Goal: Information Seeking & Learning: Learn about a topic

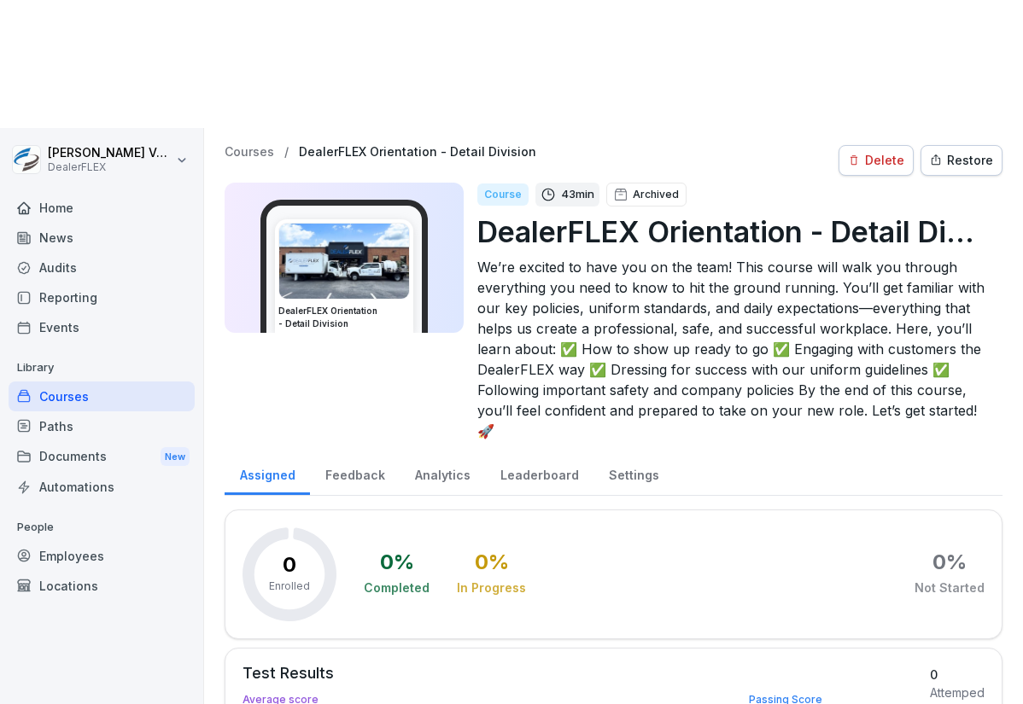
click at [57, 382] on div "Courses" at bounding box center [102, 397] width 186 height 30
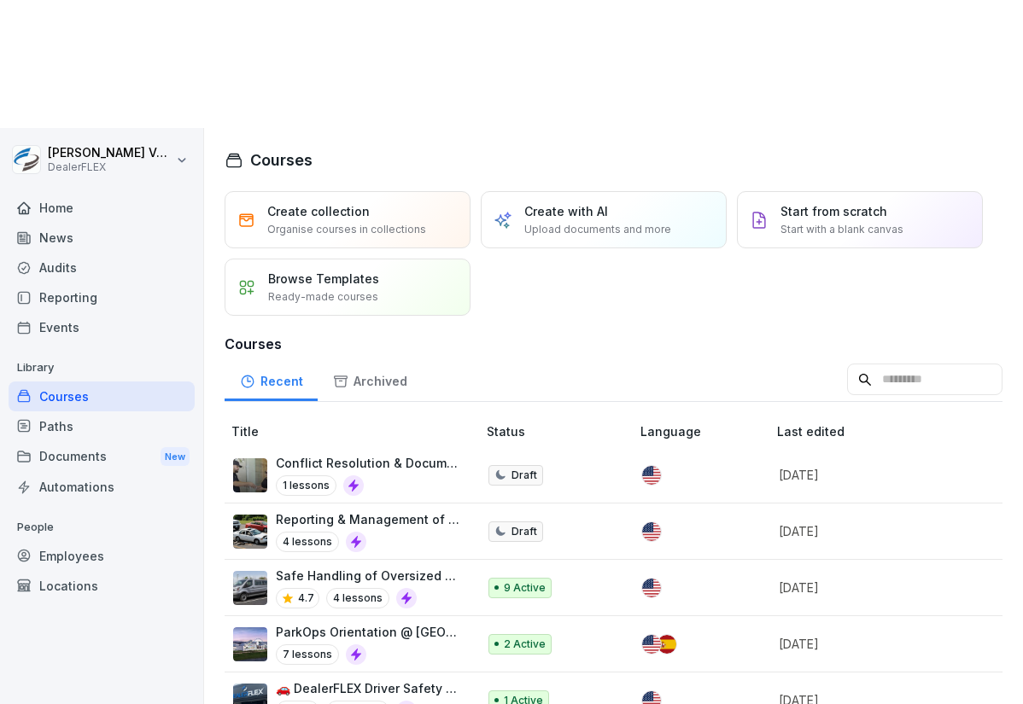
click at [855, 364] on input at bounding box center [924, 380] width 155 height 32
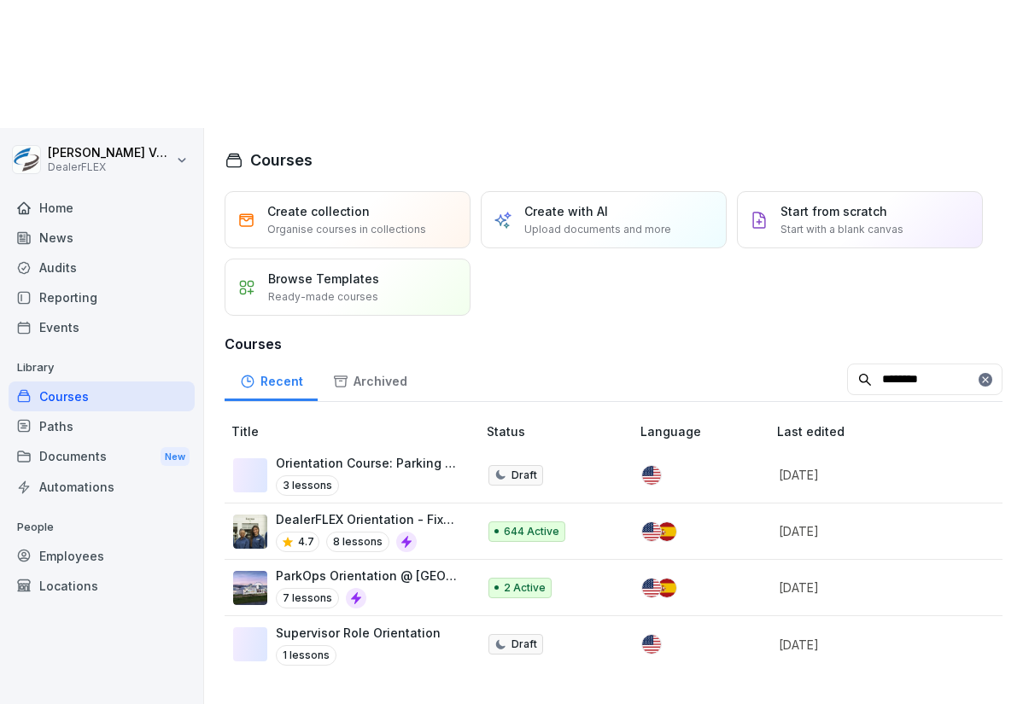
type input "********"
click at [422, 510] on p "DealerFLEX Orientation - Fixed Operations Division" at bounding box center [368, 519] width 184 height 18
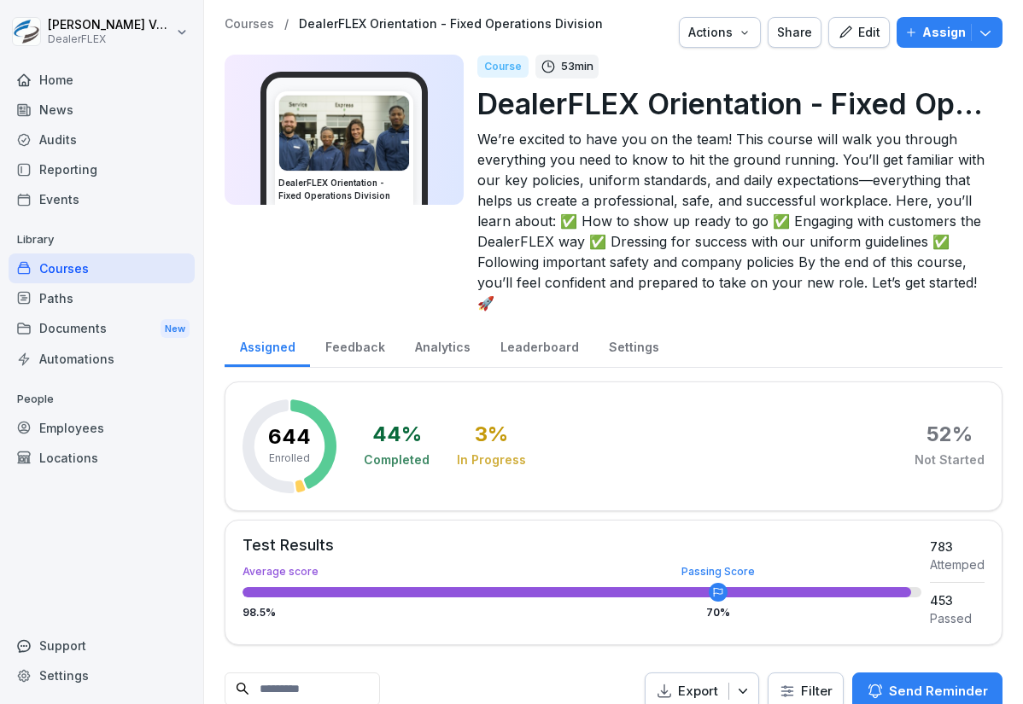
click at [846, 28] on div "Edit" at bounding box center [858, 32] width 43 height 19
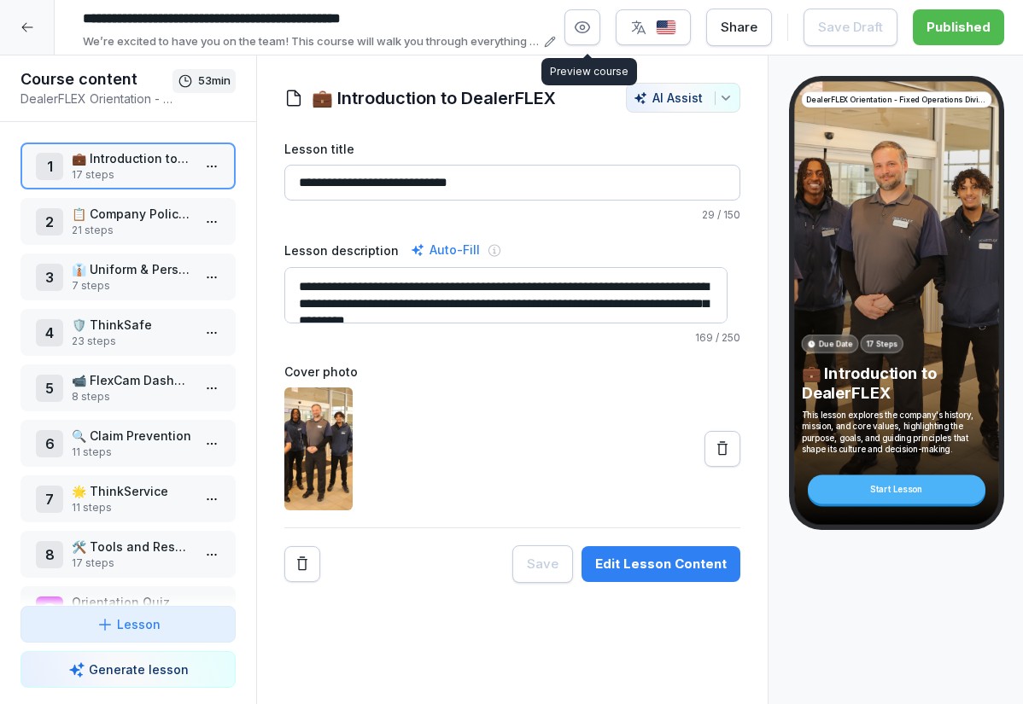
click at [565, 38] on div "**********" at bounding box center [539, 27] width 929 height 46
click at [575, 31] on button "button" at bounding box center [582, 27] width 36 height 36
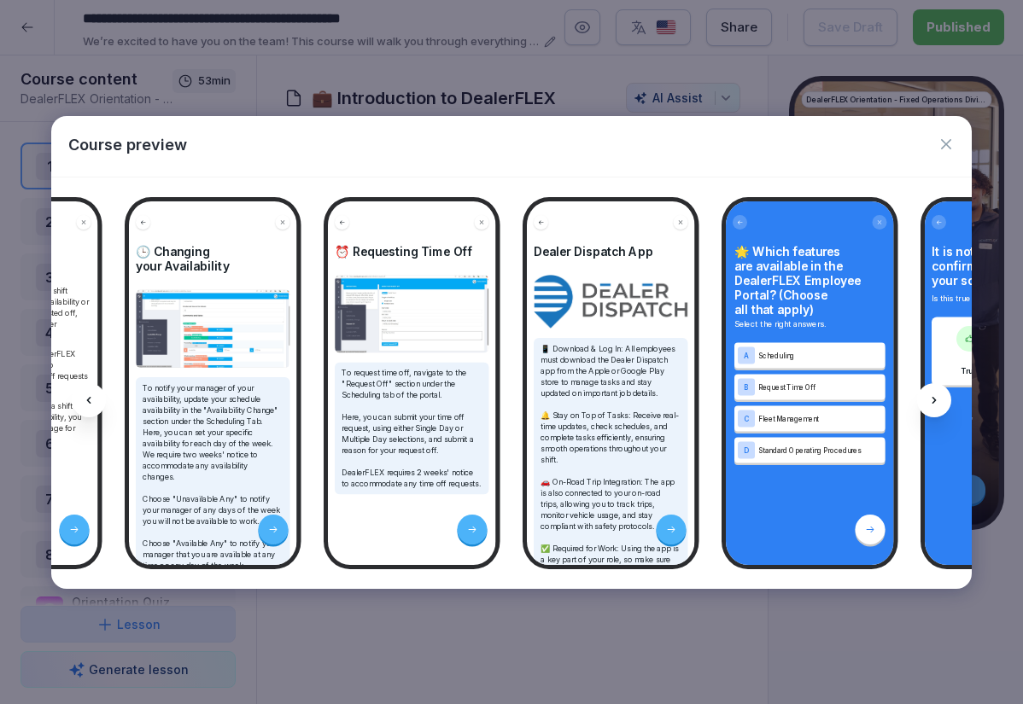
scroll to position [0, 24419]
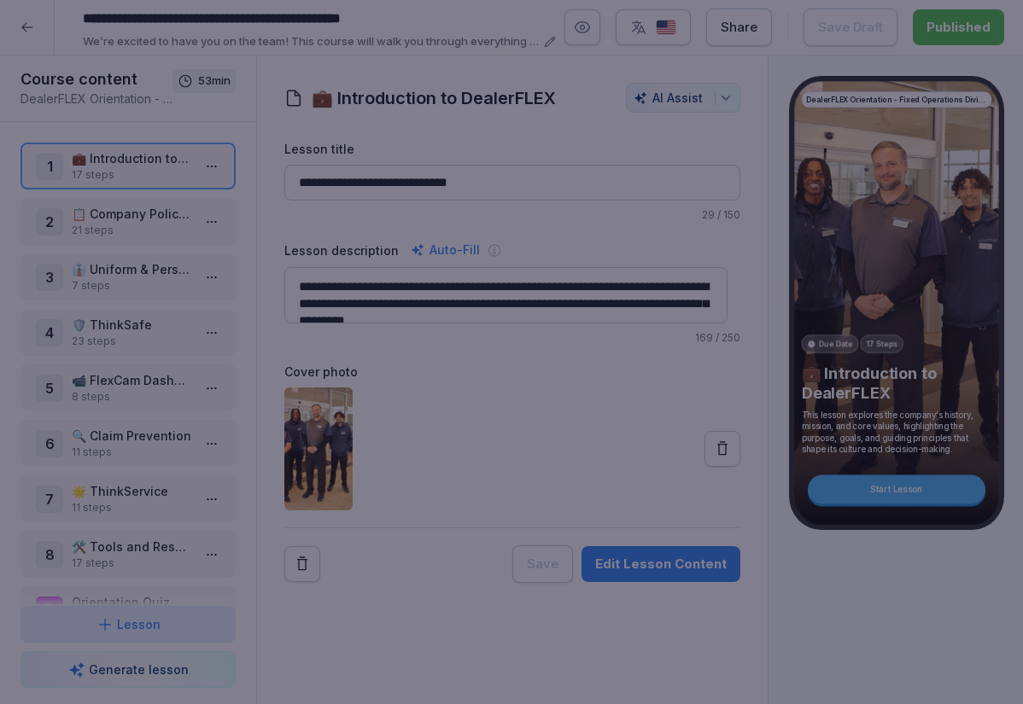
click at [61, 24] on div at bounding box center [511, 352] width 1023 height 704
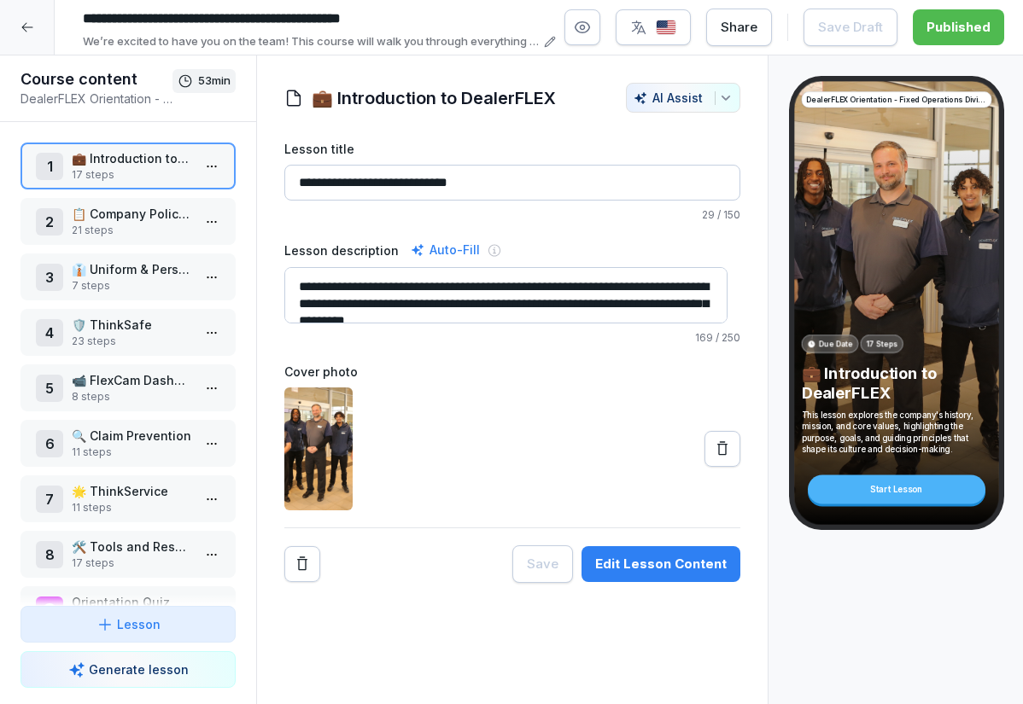
click at [20, 26] on icon at bounding box center [27, 27] width 14 height 14
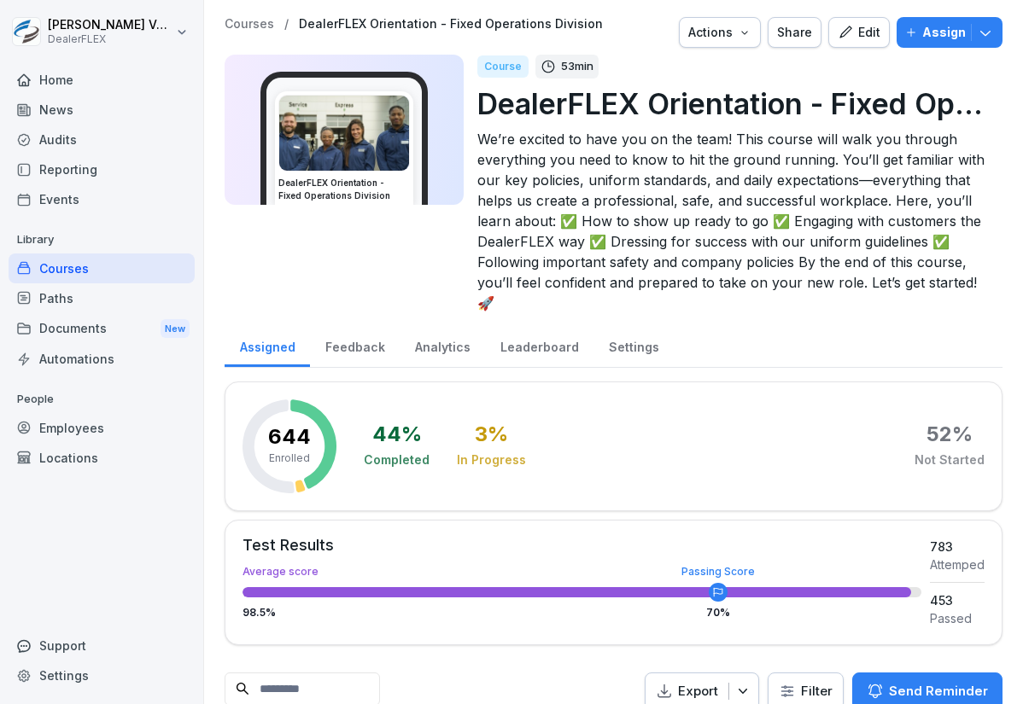
click at [253, 30] on p "Courses" at bounding box center [250, 24] width 50 height 15
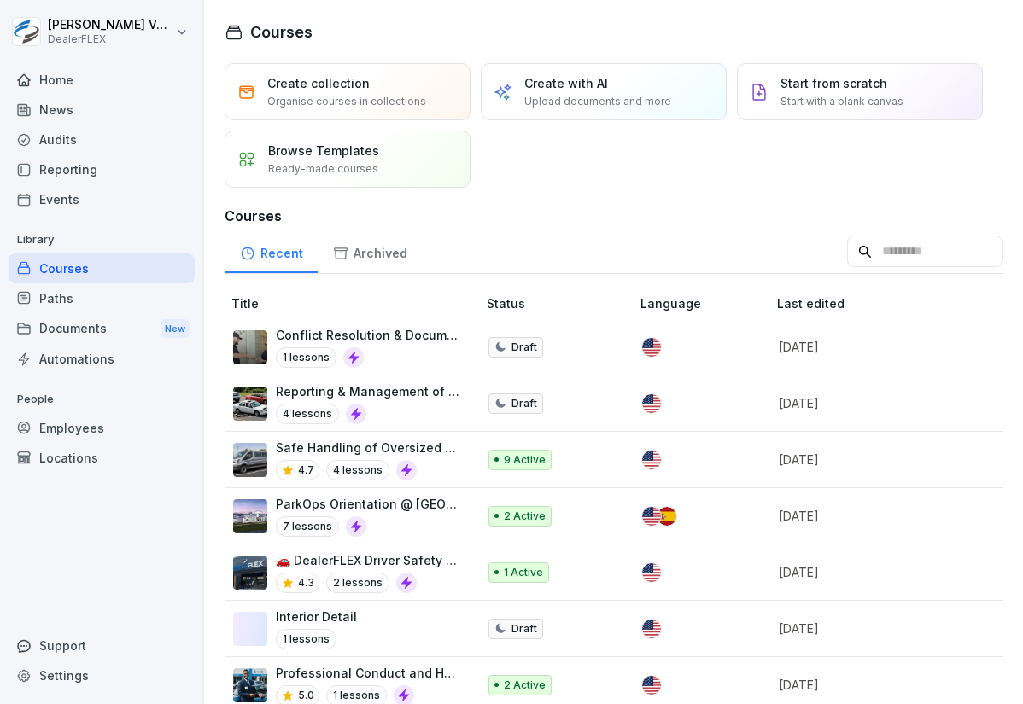
click at [904, 254] on input at bounding box center [924, 252] width 155 height 32
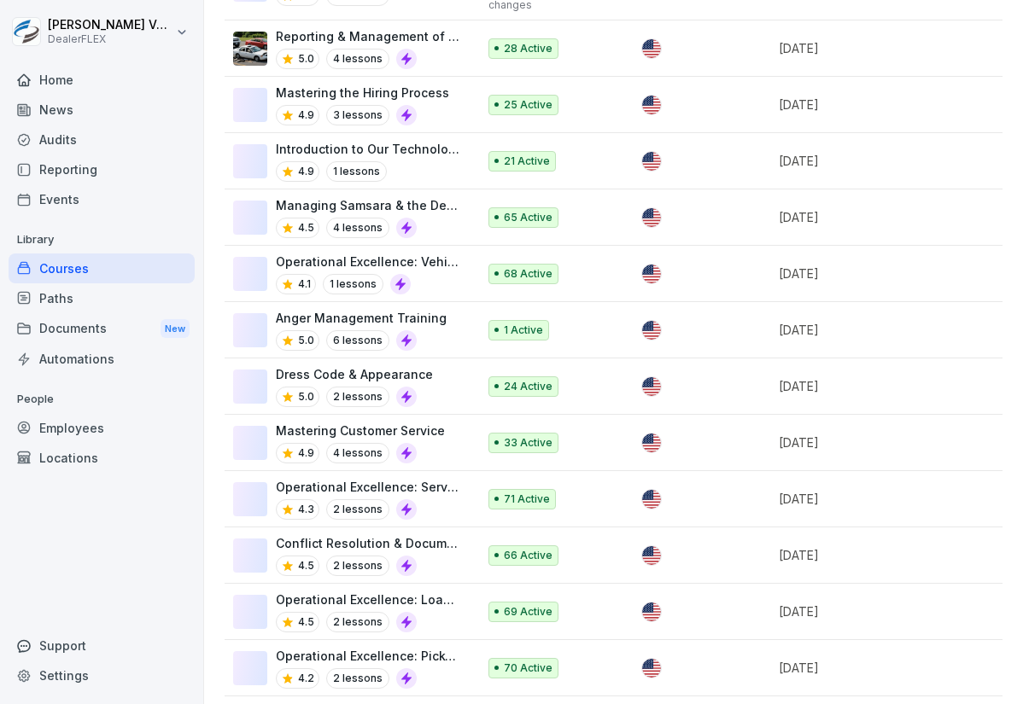
scroll to position [1485, 0]
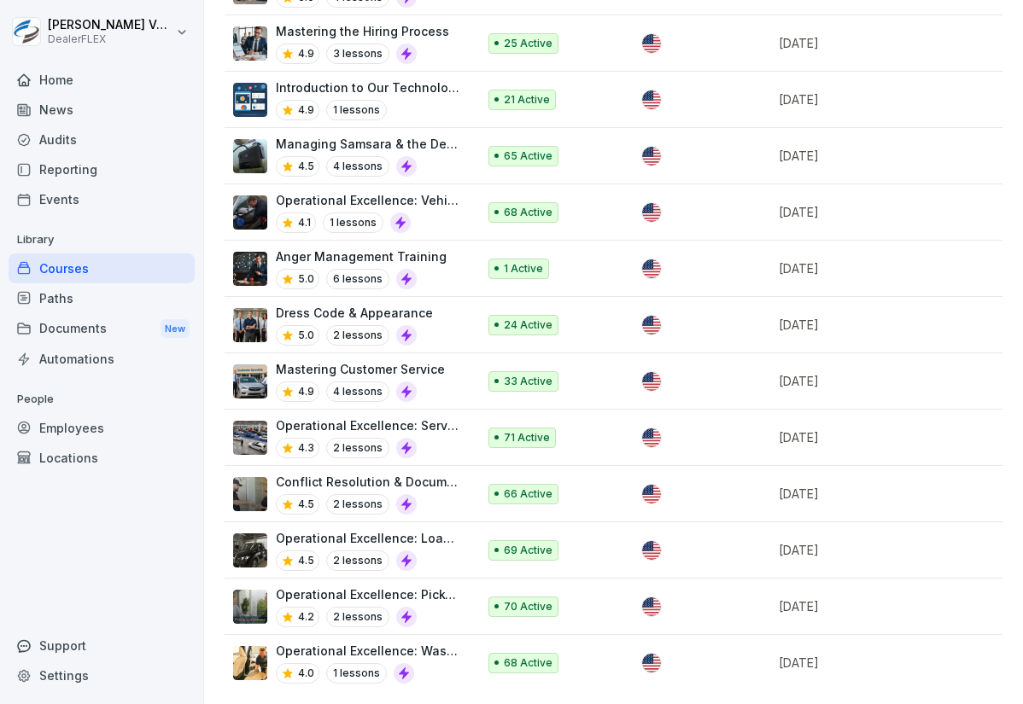
click at [422, 79] on p "Introduction to Our Technology" at bounding box center [368, 88] width 184 height 18
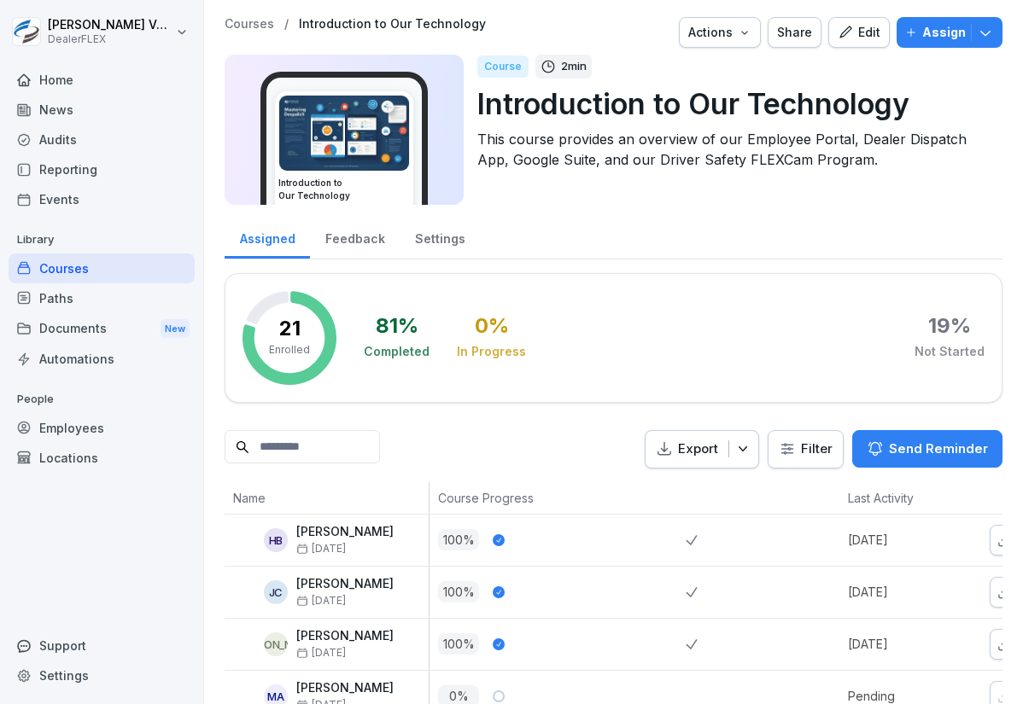
click at [841, 26] on icon "button" at bounding box center [844, 32] width 15 height 15
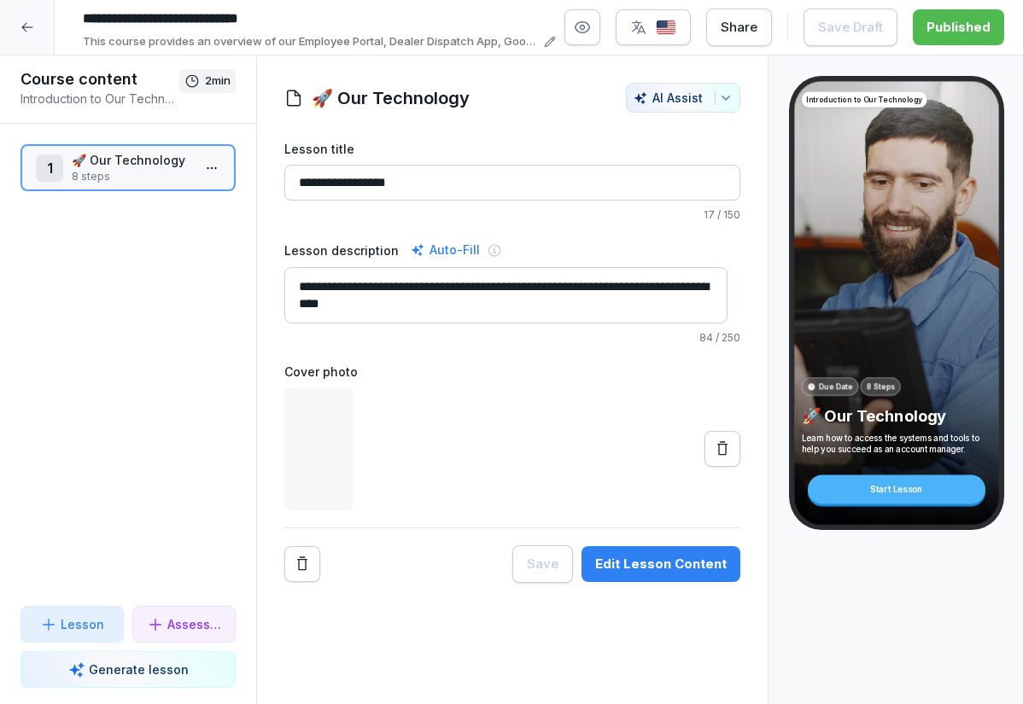
click at [585, 31] on icon "button" at bounding box center [582, 27] width 17 height 17
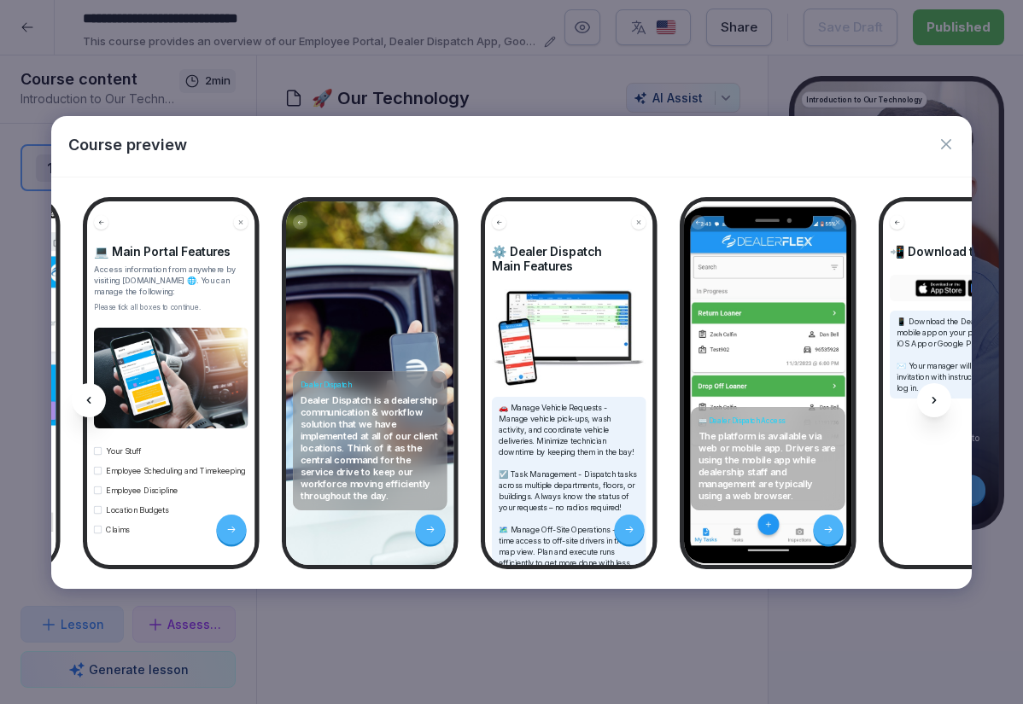
scroll to position [0, 907]
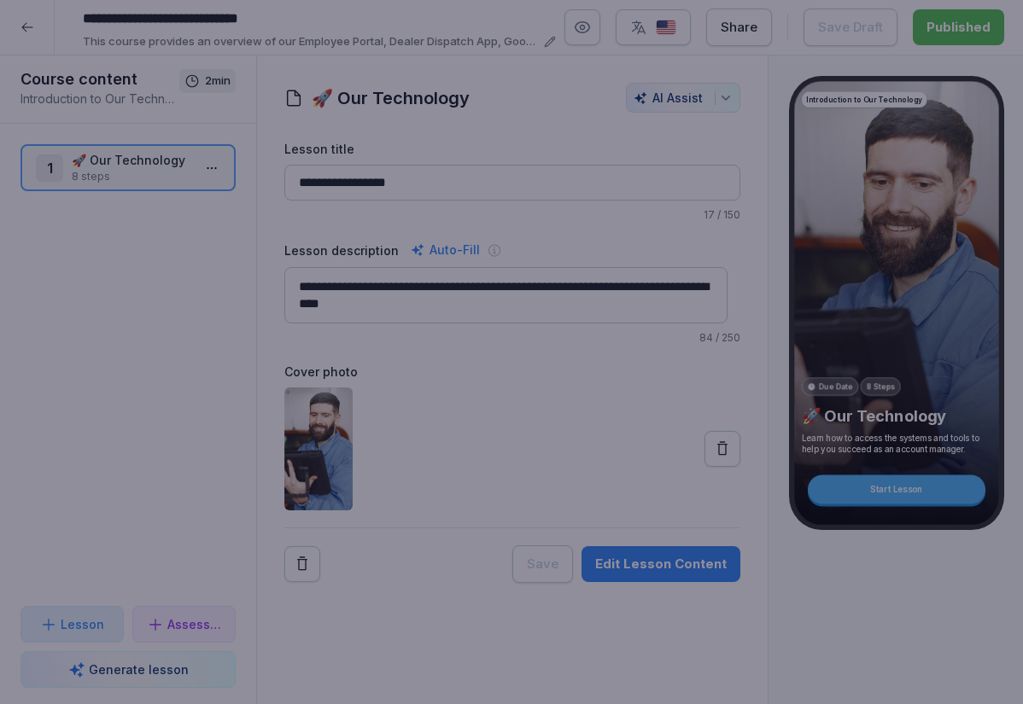
click at [54, 49] on div at bounding box center [511, 352] width 1023 height 704
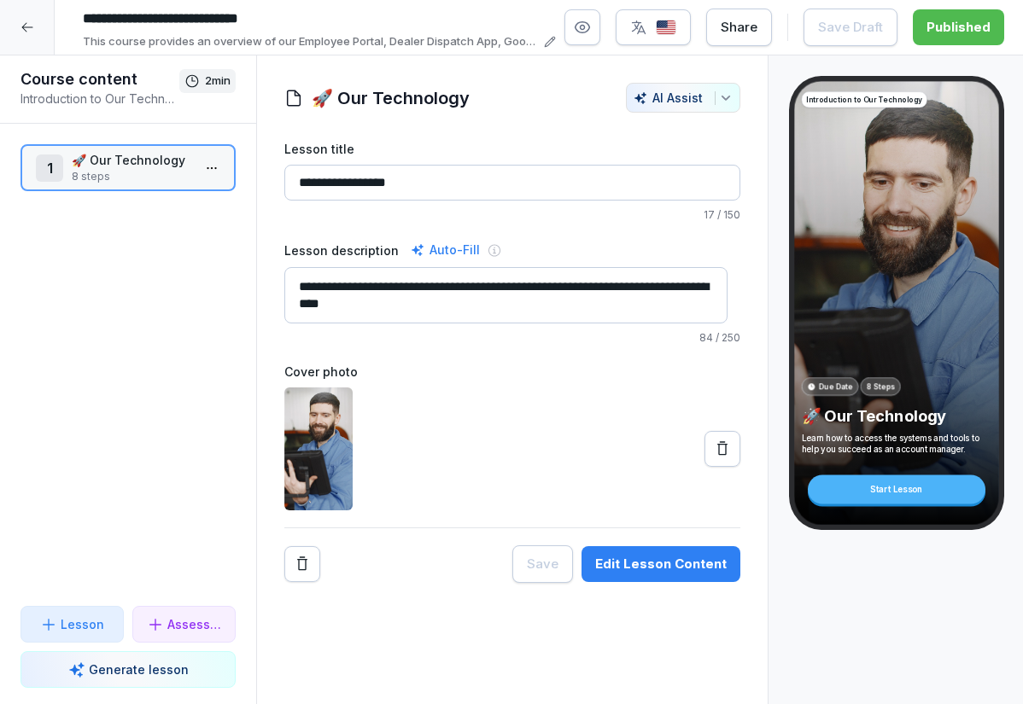
click at [30, 27] on icon at bounding box center [26, 27] width 11 height 9
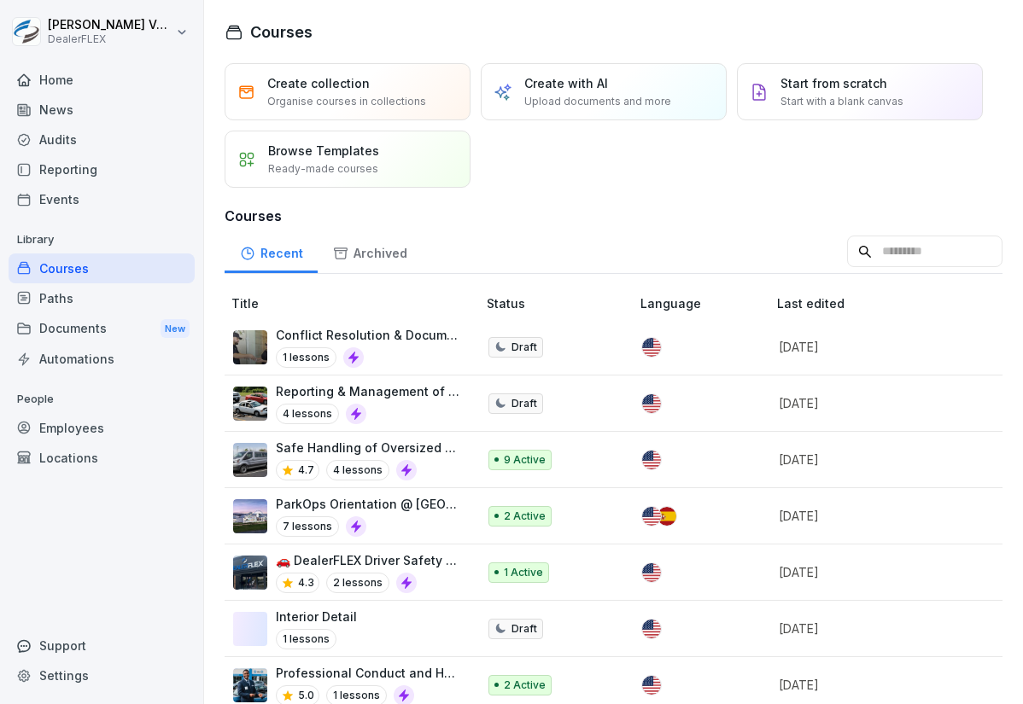
click at [414, 404] on div "Reporting & Management of Claims (Supervisor) 4 lessons" at bounding box center [368, 403] width 184 height 42
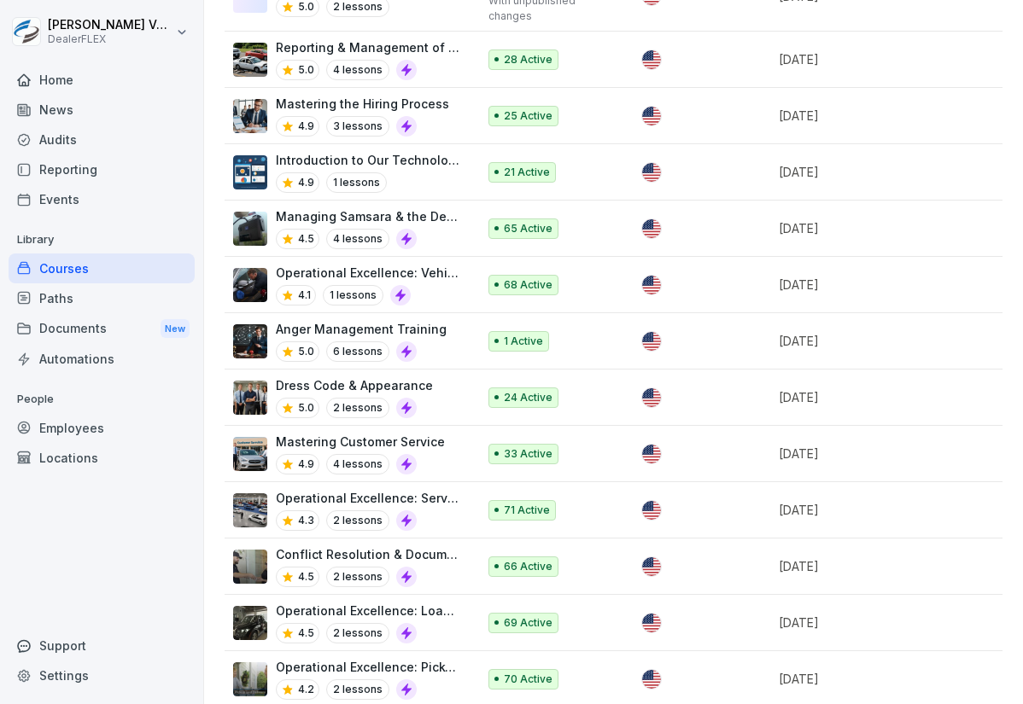
scroll to position [1375, 0]
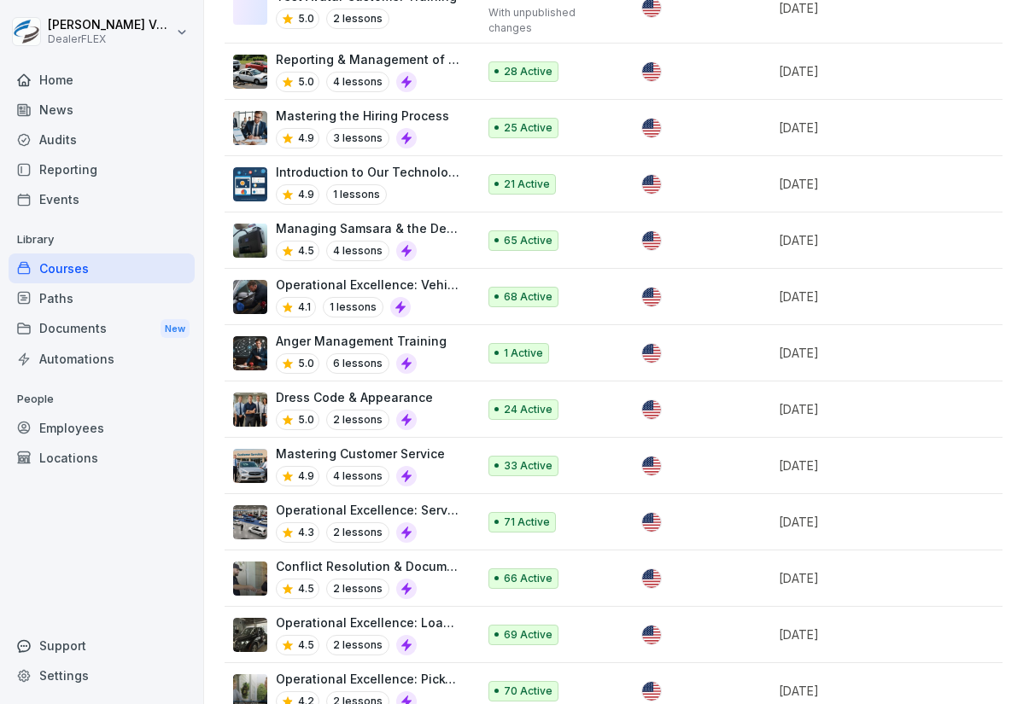
click at [444, 84] on div "5.0 4 lessons" at bounding box center [368, 82] width 184 height 20
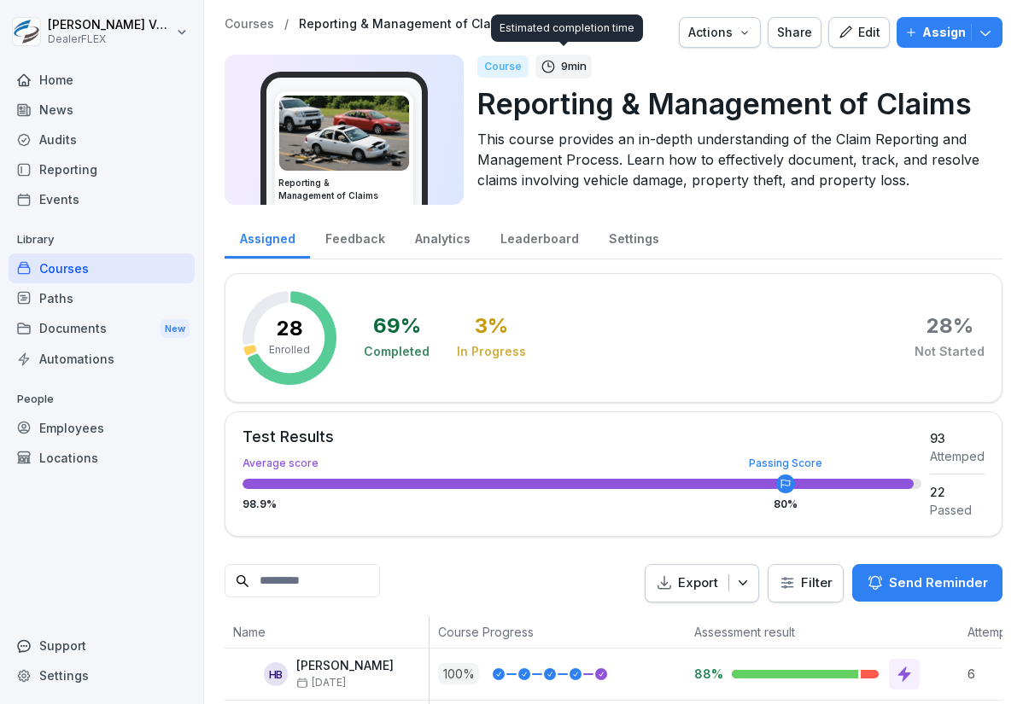
click at [828, 32] on button "Edit" at bounding box center [858, 32] width 61 height 31
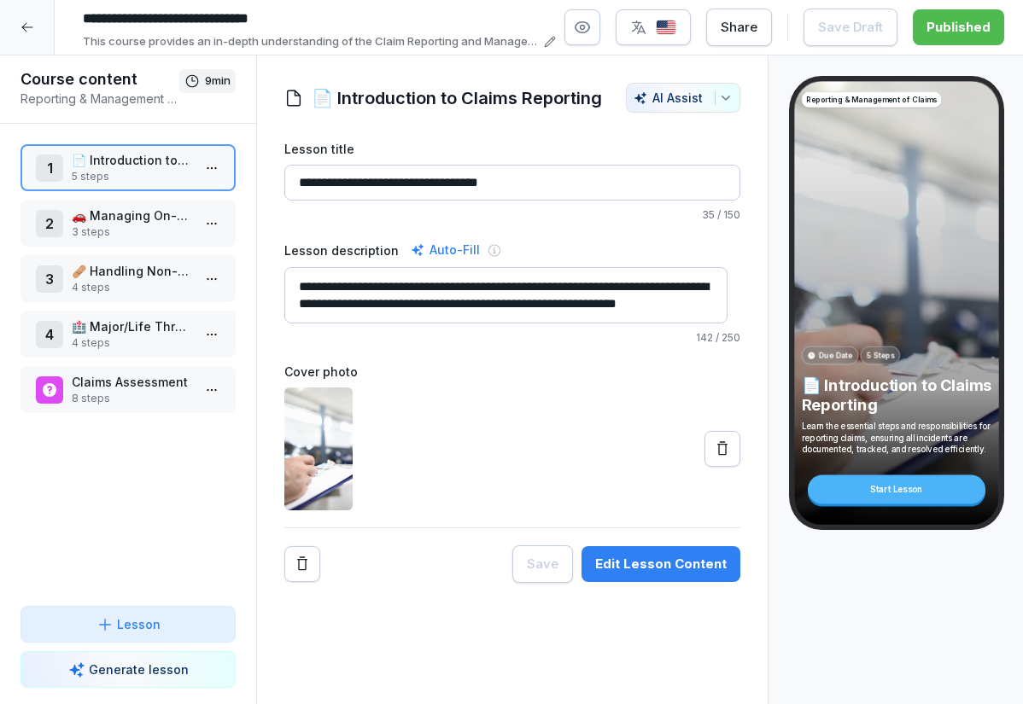
click at [127, 171] on p "5 steps" at bounding box center [132, 176] width 120 height 15
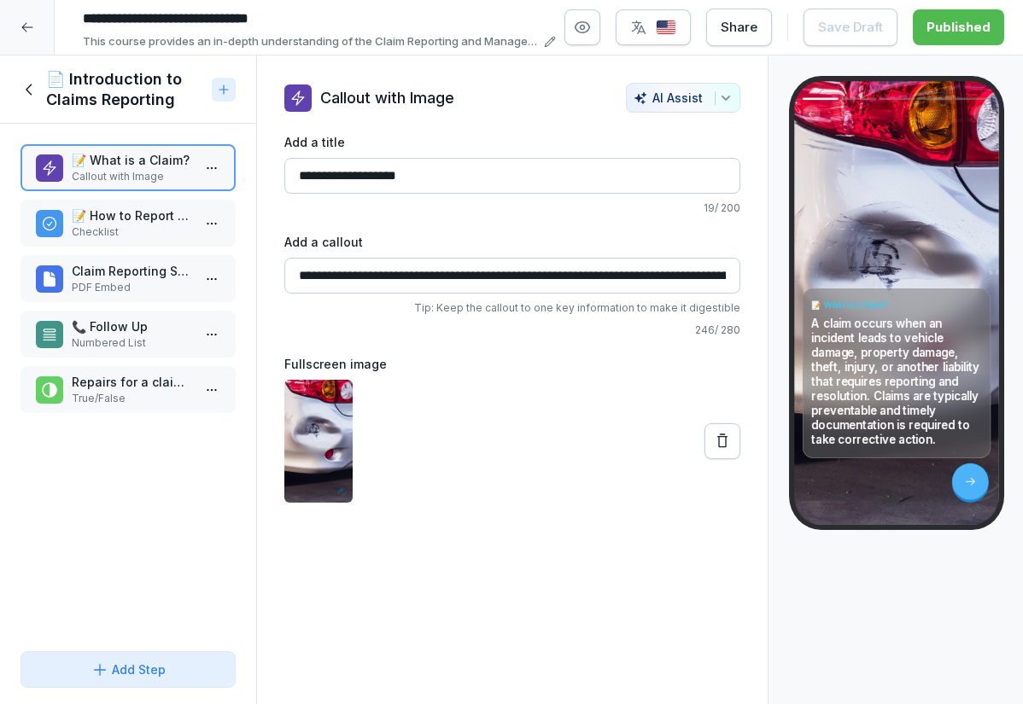
click at [136, 210] on p "📝 How to Report a Claim" at bounding box center [132, 216] width 120 height 18
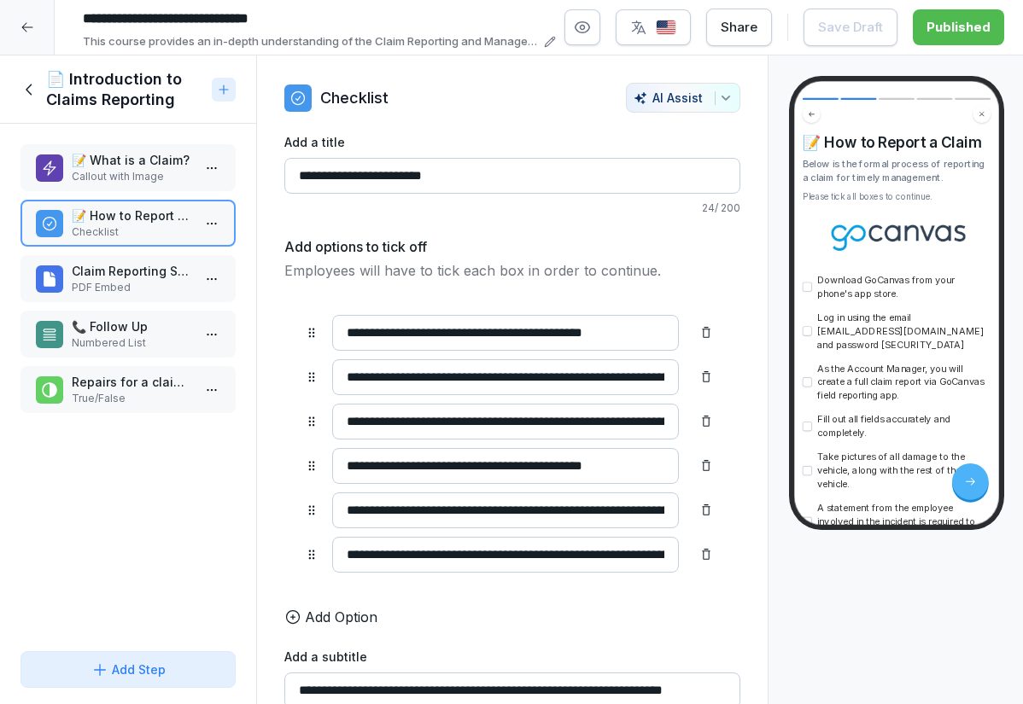
drag, startPoint x: 482, startPoint y: 378, endPoint x: 609, endPoint y: 382, distance: 126.4
click at [609, 382] on input "**********" at bounding box center [505, 377] width 347 height 36
drag, startPoint x: 612, startPoint y: 382, endPoint x: 638, endPoint y: 379, distance: 25.8
click at [638, 379] on input "**********" at bounding box center [492, 377] width 321 height 36
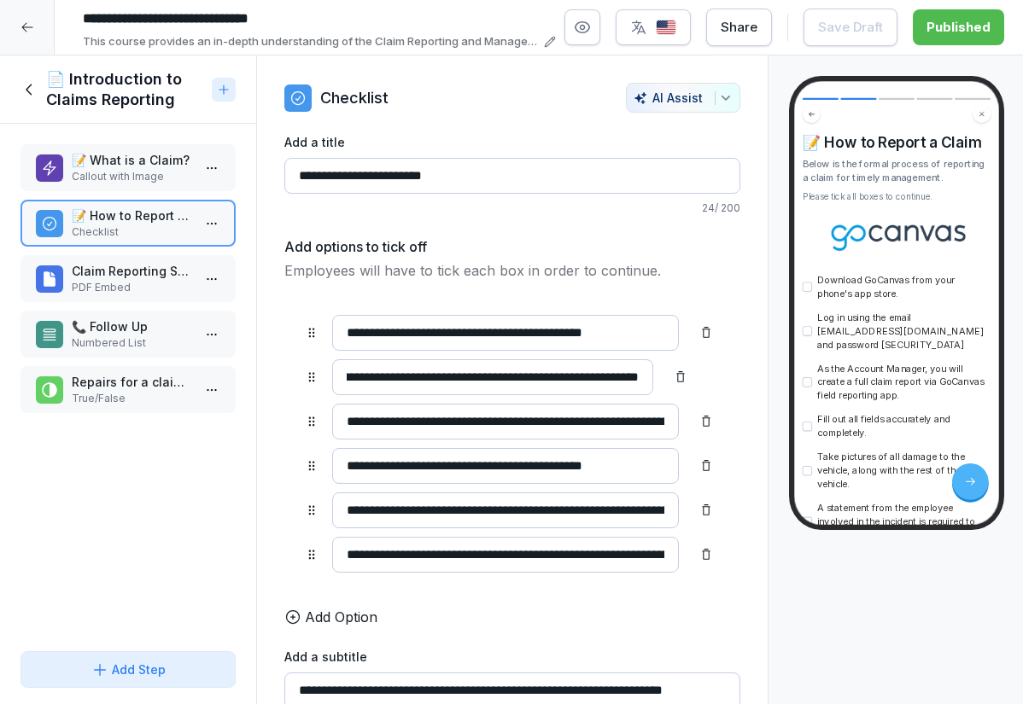
click at [599, 381] on input "**********" at bounding box center [492, 377] width 321 height 36
drag, startPoint x: 558, startPoint y: 376, endPoint x: 637, endPoint y: 376, distance: 78.5
click at [637, 376] on input "**********" at bounding box center [492, 377] width 321 height 36
